Goal: Task Accomplishment & Management: Use online tool/utility

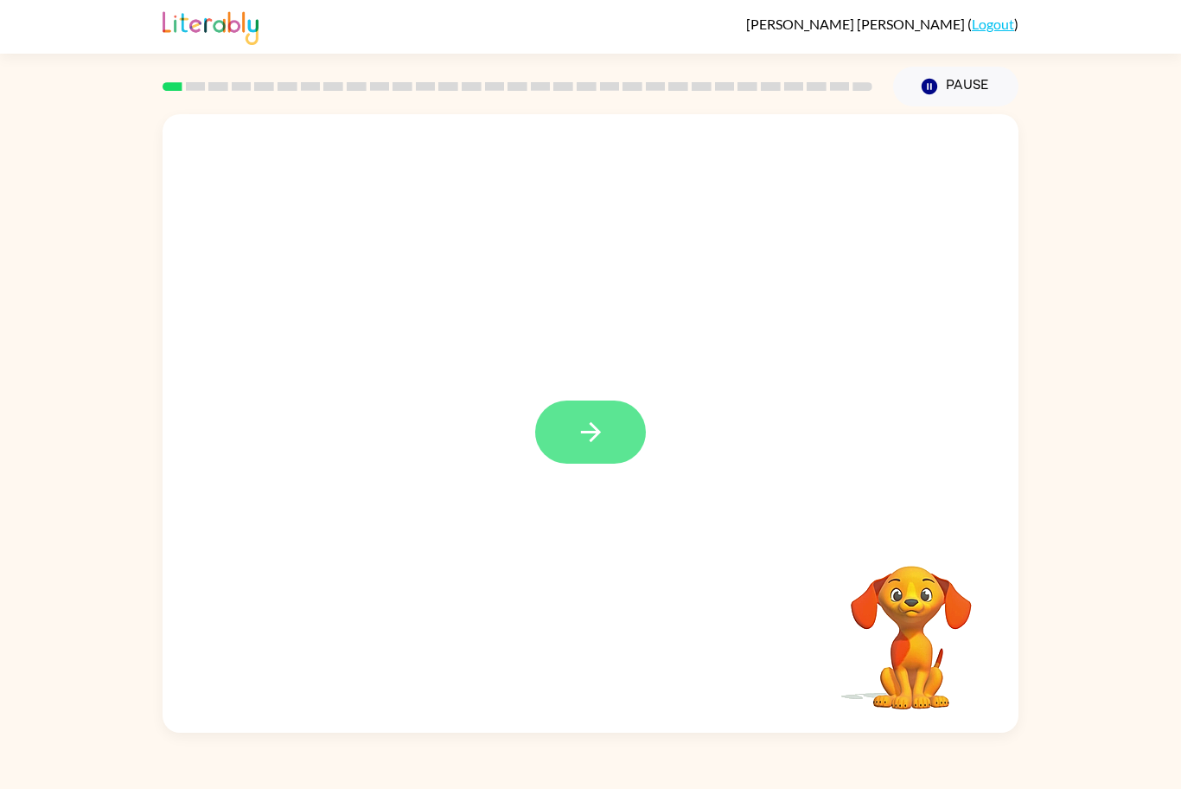
click at [580, 436] on icon "button" at bounding box center [591, 432] width 30 height 30
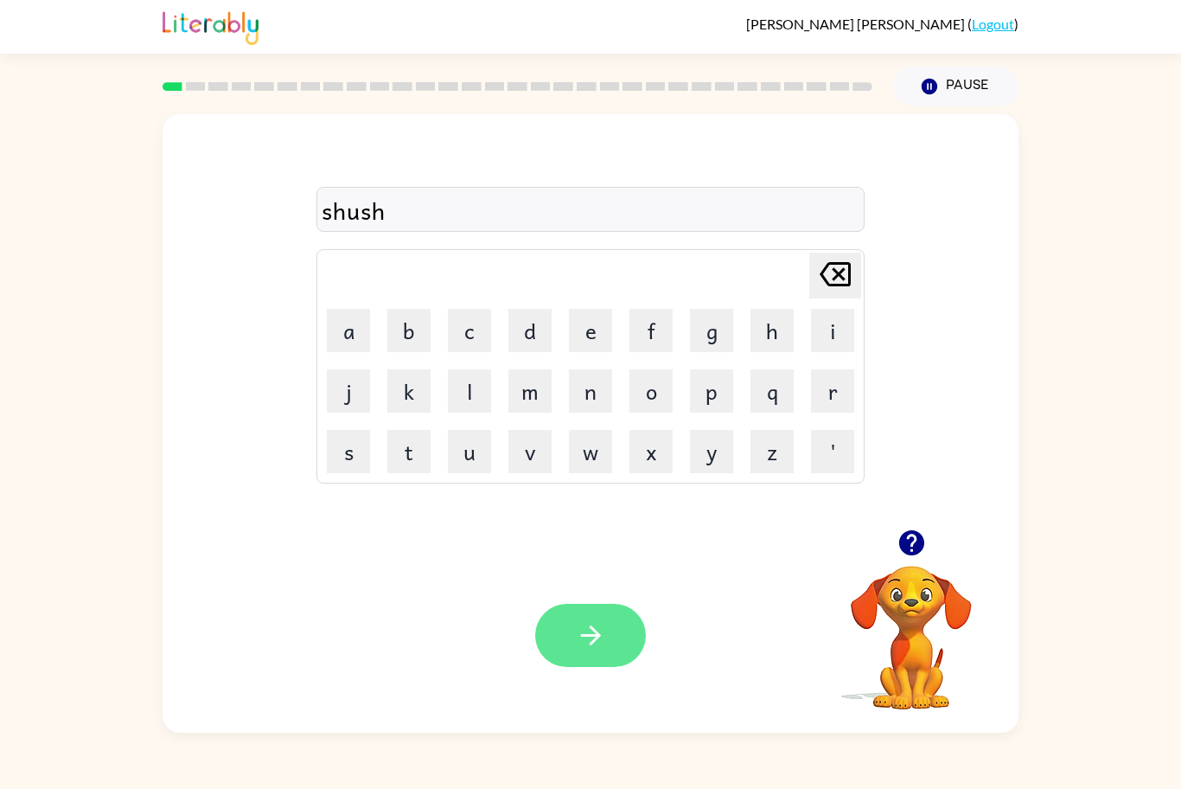
click at [617, 659] on button "button" at bounding box center [590, 635] width 111 height 63
click at [595, 620] on icon "button" at bounding box center [591, 635] width 30 height 30
click at [630, 661] on button "button" at bounding box center [590, 635] width 111 height 63
click at [611, 638] on button "button" at bounding box center [590, 635] width 111 height 63
click at [614, 650] on button "button" at bounding box center [590, 635] width 111 height 63
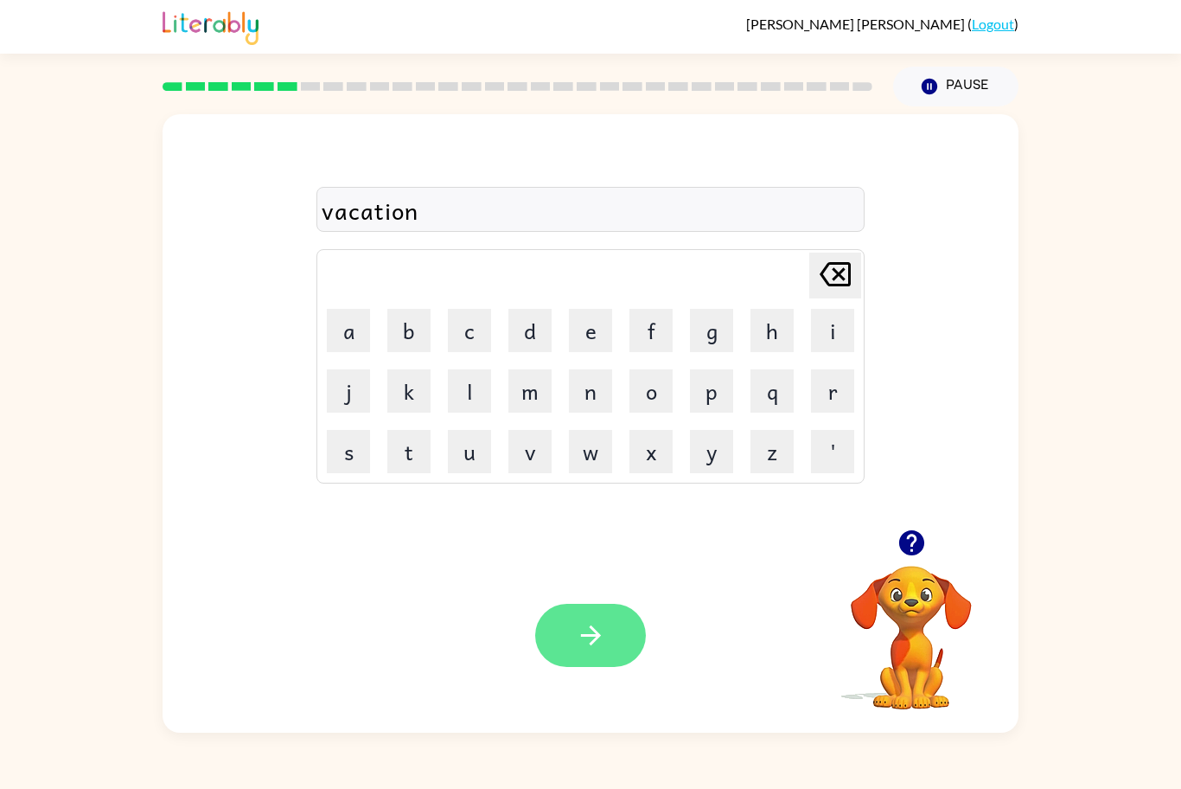
click at [617, 654] on button "button" at bounding box center [590, 635] width 111 height 63
click at [615, 643] on button "button" at bounding box center [590, 635] width 111 height 63
click at [610, 637] on button "button" at bounding box center [590, 635] width 111 height 63
click at [570, 660] on button "button" at bounding box center [590, 635] width 111 height 63
click at [618, 661] on button "button" at bounding box center [590, 635] width 111 height 63
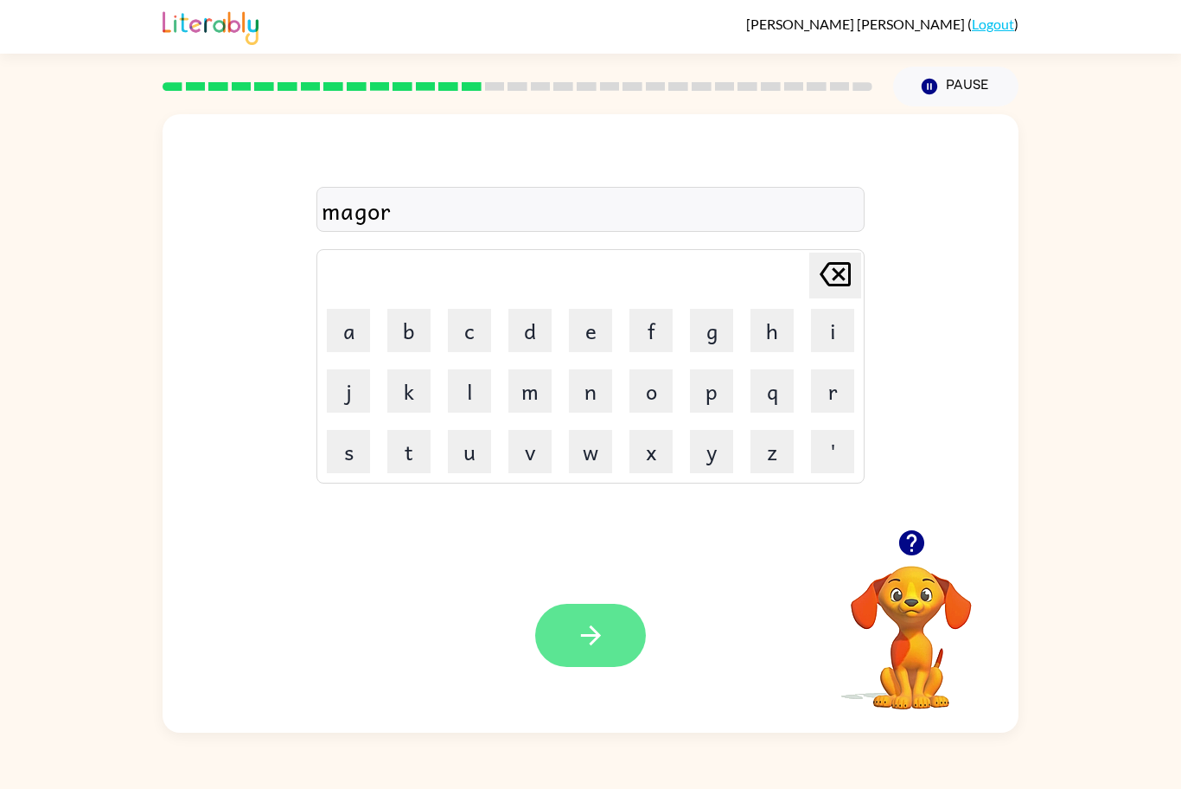
click at [630, 631] on button "button" at bounding box center [590, 635] width 111 height 63
click at [636, 661] on div at bounding box center [590, 635] width 111 height 63
click at [576, 667] on button "button" at bounding box center [590, 635] width 111 height 63
click at [914, 547] on icon "button" at bounding box center [911, 542] width 25 height 25
click at [591, 643] on icon "button" at bounding box center [590, 635] width 20 height 20
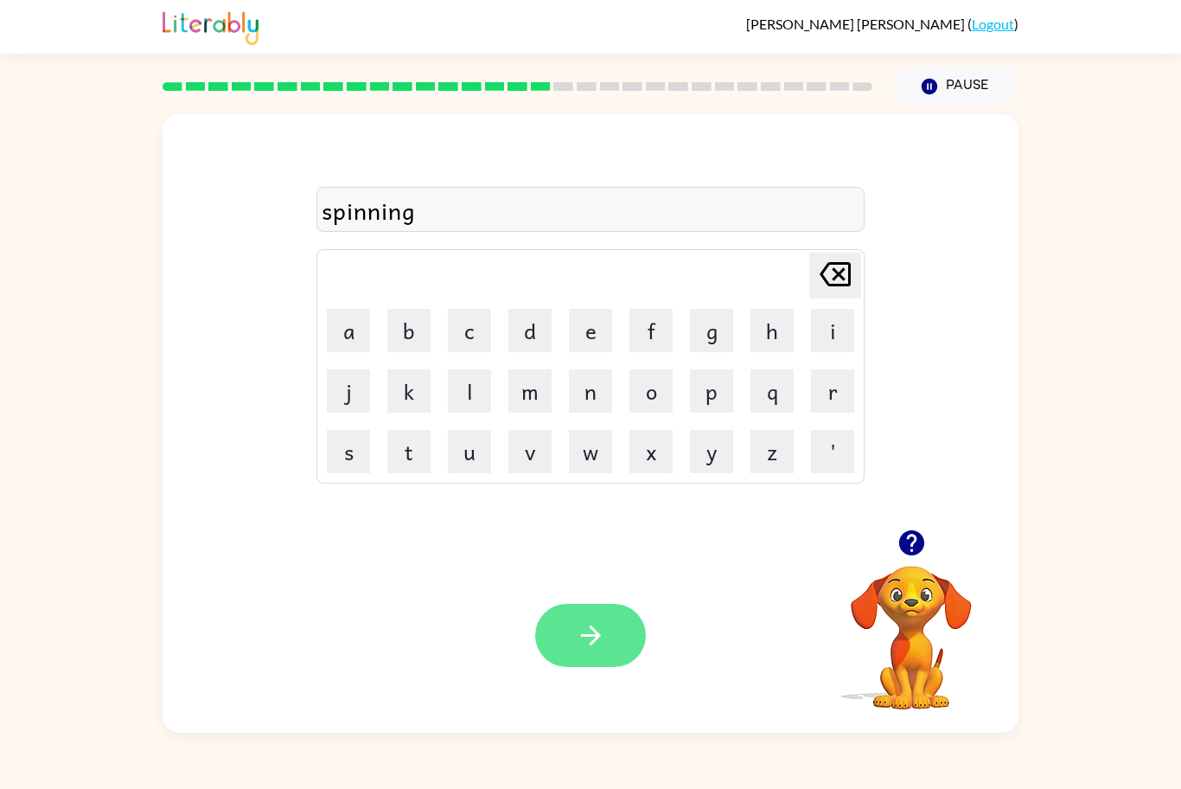
click at [591, 644] on icon "button" at bounding box center [590, 635] width 20 height 20
click at [598, 646] on icon "button" at bounding box center [591, 635] width 30 height 30
click at [607, 647] on button "button" at bounding box center [590, 635] width 111 height 63
click at [612, 662] on button "button" at bounding box center [590, 635] width 111 height 63
click at [579, 643] on icon "button" at bounding box center [591, 635] width 30 height 30
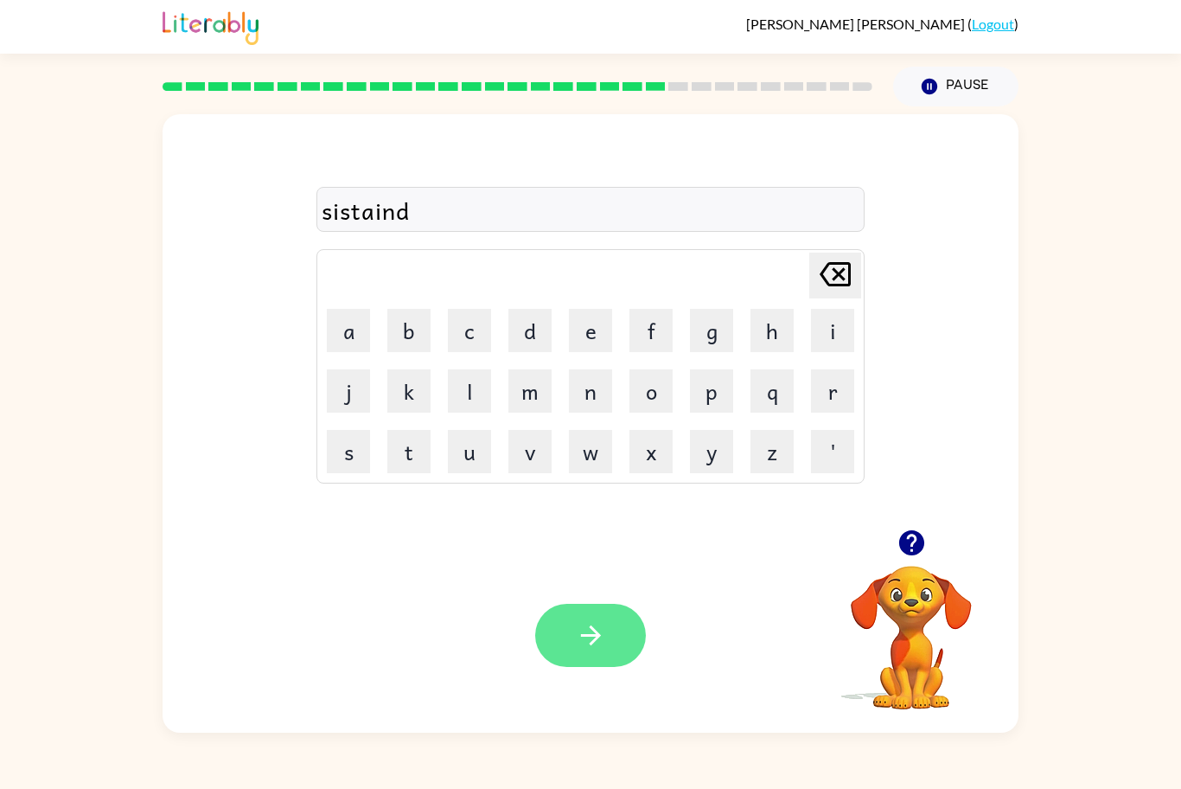
click at [626, 643] on button "button" at bounding box center [590, 635] width 111 height 63
click at [617, 644] on button "button" at bounding box center [590, 635] width 111 height 63
click at [593, 624] on icon "button" at bounding box center [591, 635] width 30 height 30
click at [918, 554] on icon "button" at bounding box center [911, 542] width 25 height 25
click at [632, 642] on button "button" at bounding box center [590, 635] width 111 height 63
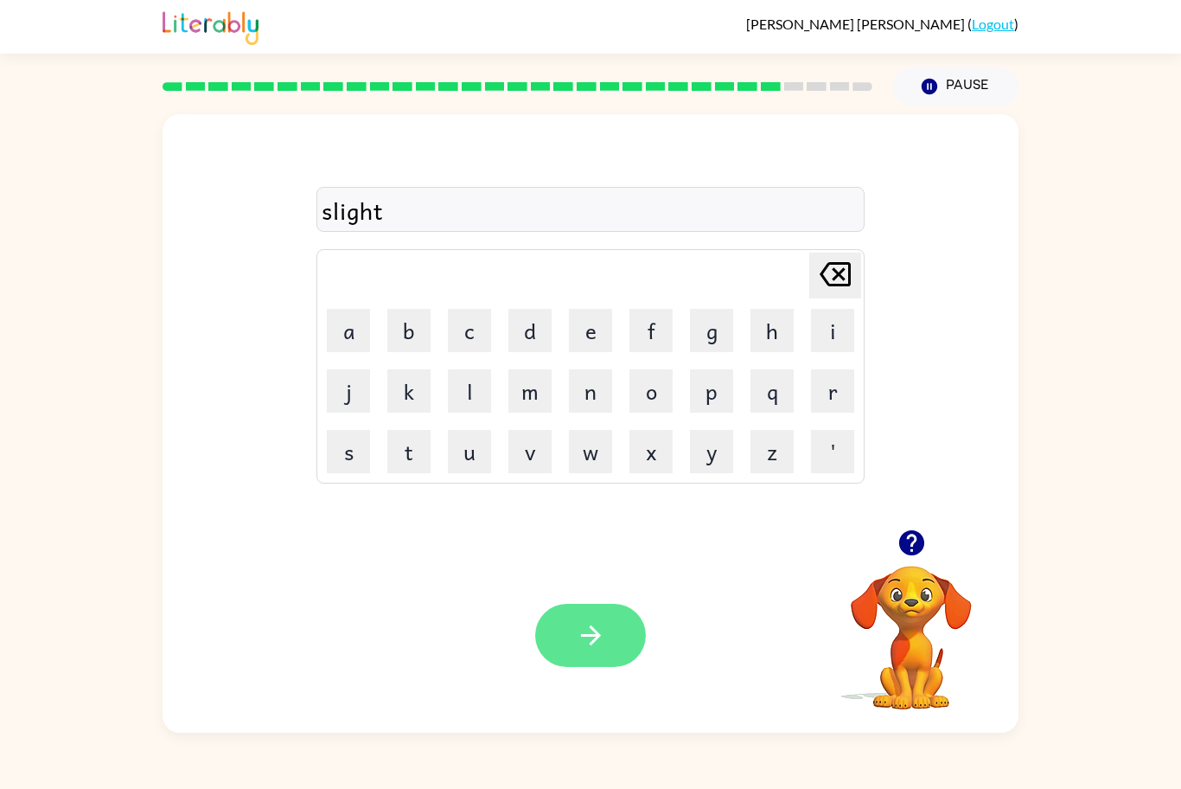
click at [598, 649] on icon "button" at bounding box center [591, 635] width 30 height 30
click at [603, 665] on button "button" at bounding box center [590, 635] width 111 height 63
